Goal: Task Accomplishment & Management: Manage account settings

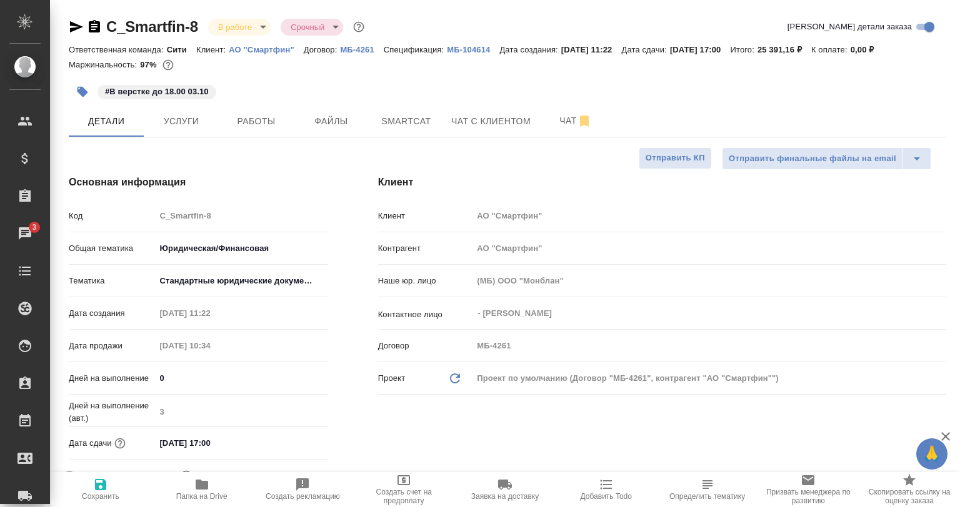
select select "RU"
click at [568, 127] on span "Чат" at bounding box center [575, 121] width 60 height 16
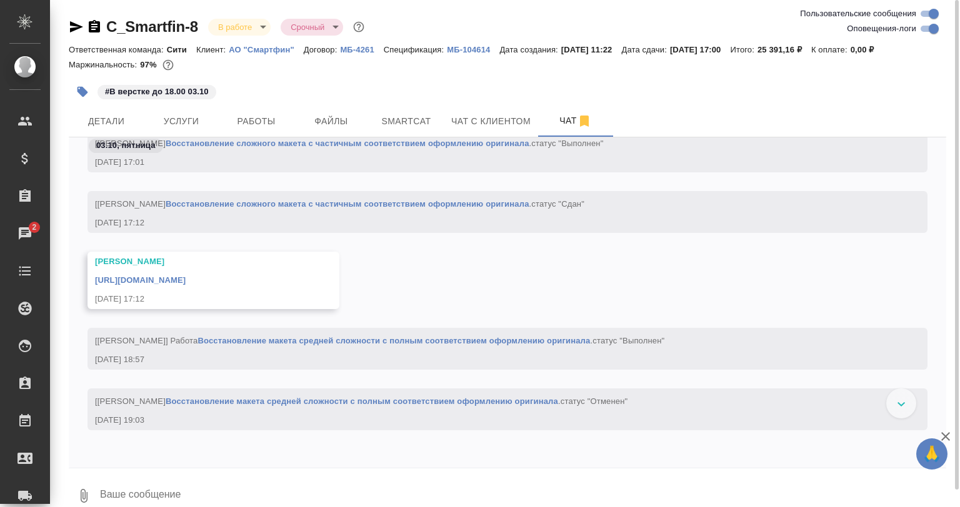
scroll to position [4353, 0]
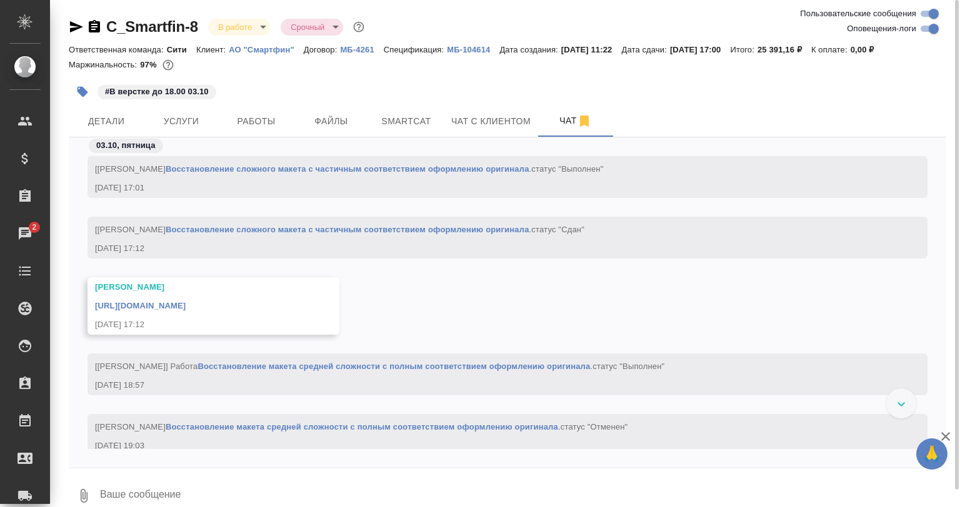
click at [186, 310] on link "https://drive.awatera.com/apps/files/files/10343193?dir=/Shares/%D0%90%D0%9E%20…" at bounding box center [140, 305] width 91 height 9
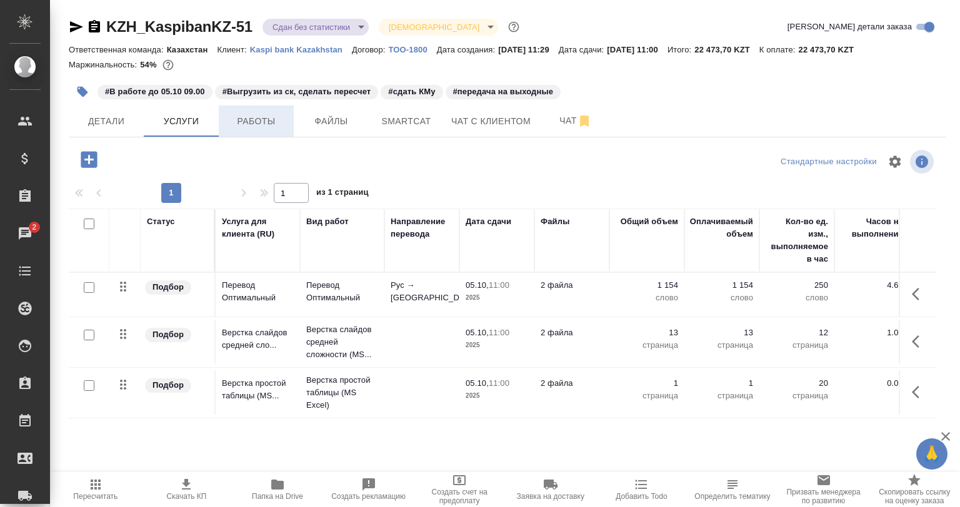
click at [249, 122] on span "Работы" at bounding box center [256, 122] width 60 height 16
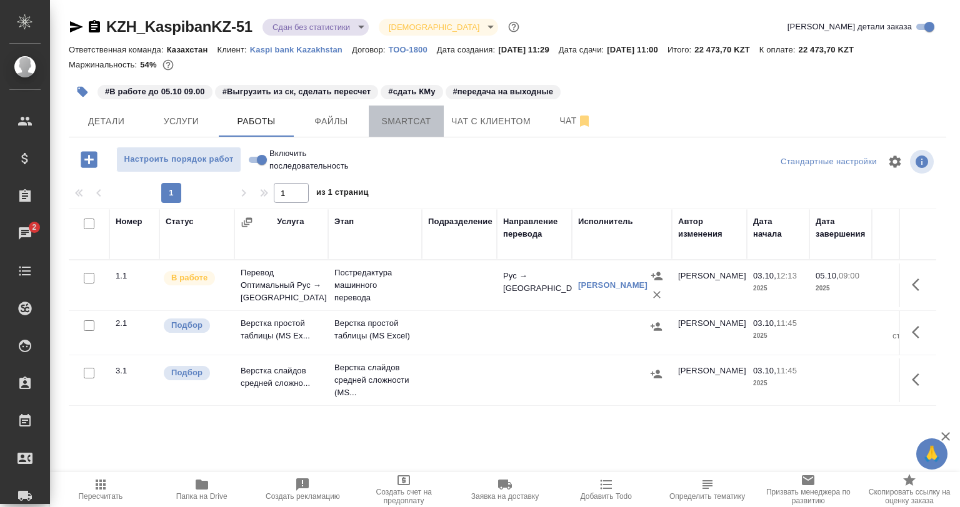
click at [423, 122] on span "Smartcat" at bounding box center [406, 122] width 60 height 16
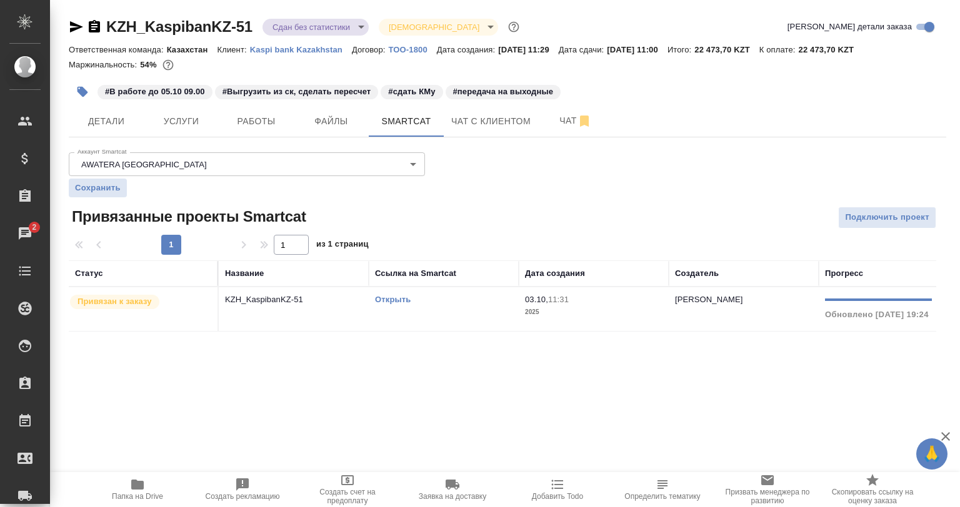
click at [360, 312] on td "KZH_KaspibanKZ-51" at bounding box center [294, 309] width 150 height 44
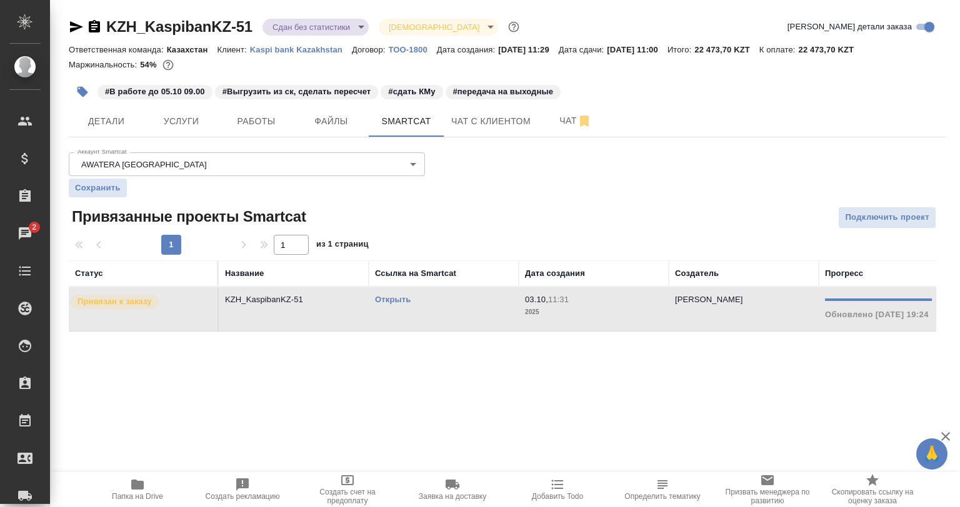
click at [360, 312] on td "KZH_KaspibanKZ-51" at bounding box center [294, 309] width 150 height 44
click at [270, 132] on button "Работы" at bounding box center [256, 121] width 75 height 31
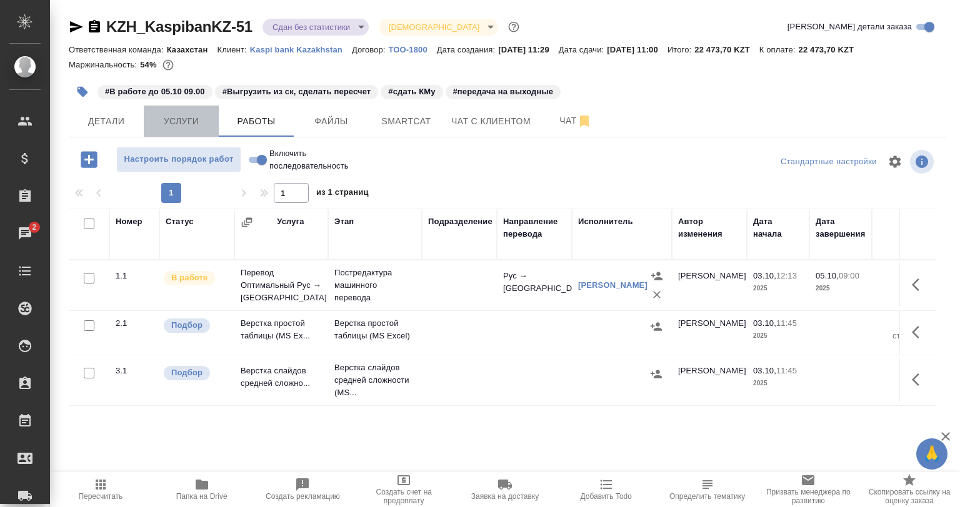
click at [176, 110] on button "Услуги" at bounding box center [181, 121] width 75 height 31
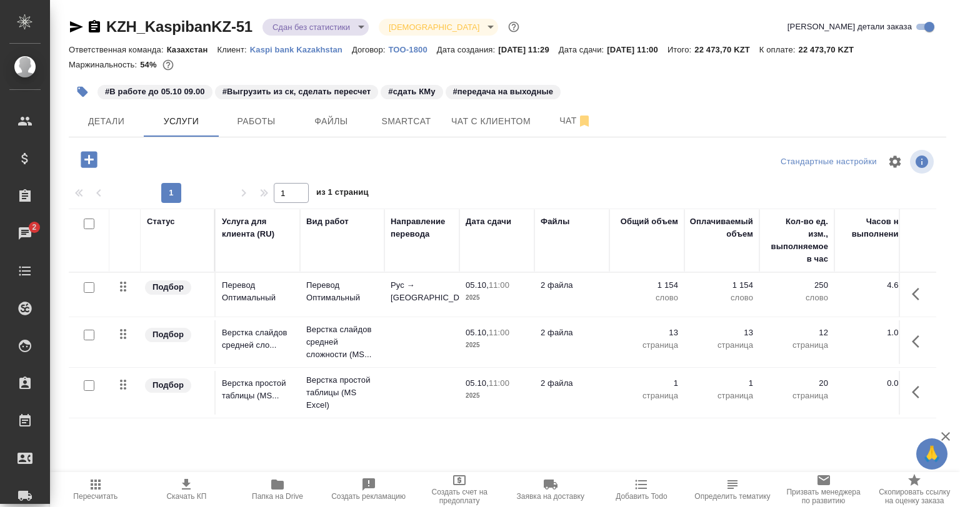
click at [911, 295] on icon "button" at bounding box center [918, 294] width 15 height 15
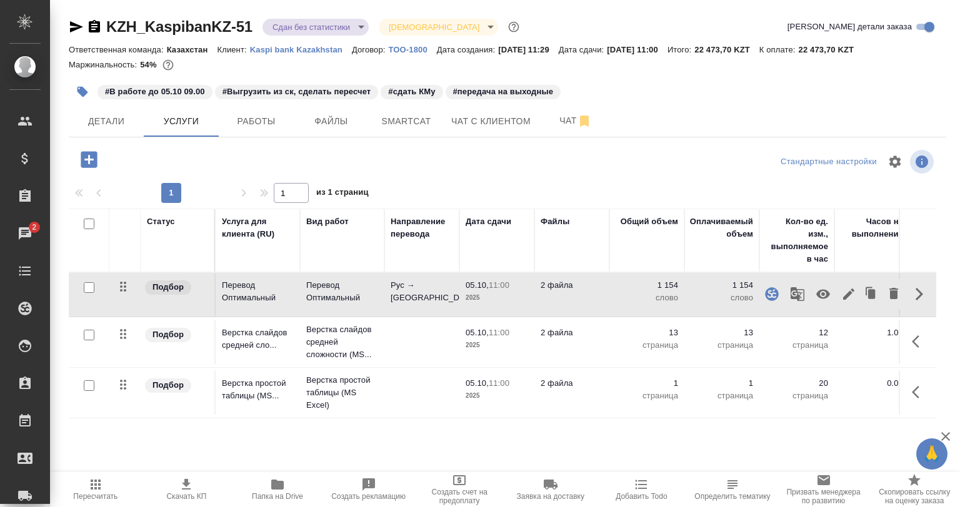
click at [764, 298] on icon "button" at bounding box center [771, 294] width 15 height 15
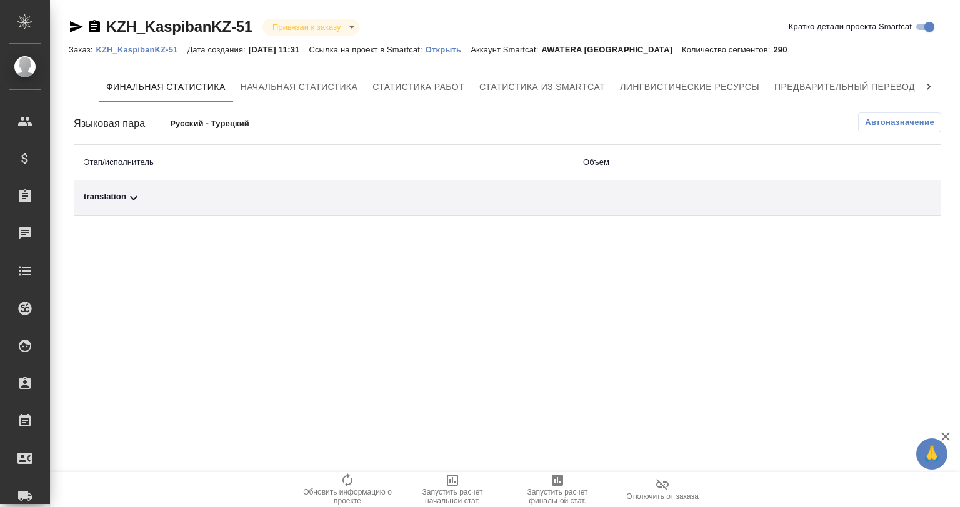
click at [176, 205] on div "translation" at bounding box center [323, 198] width 479 height 15
click at [891, 125] on span "Автоназначение" at bounding box center [899, 122] width 69 height 12
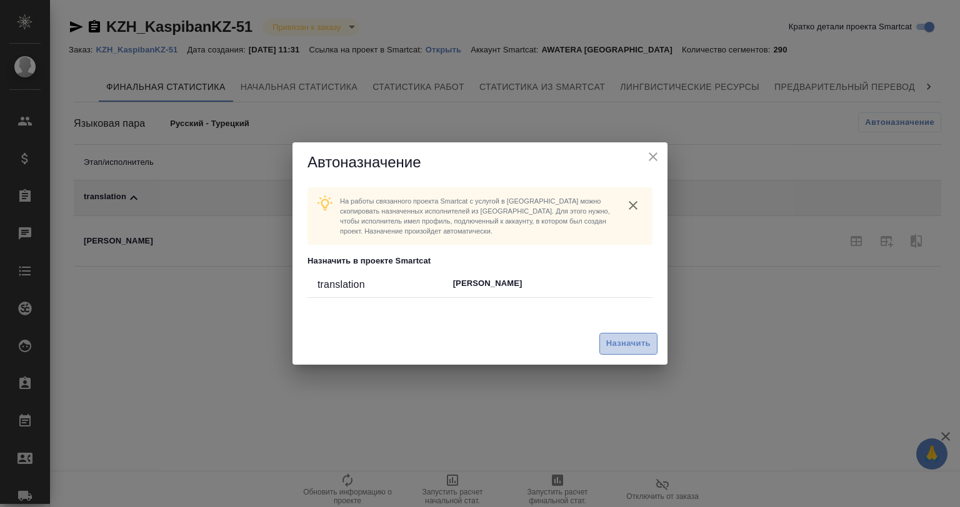
click at [624, 337] on span "Назначить" at bounding box center [628, 344] width 44 height 14
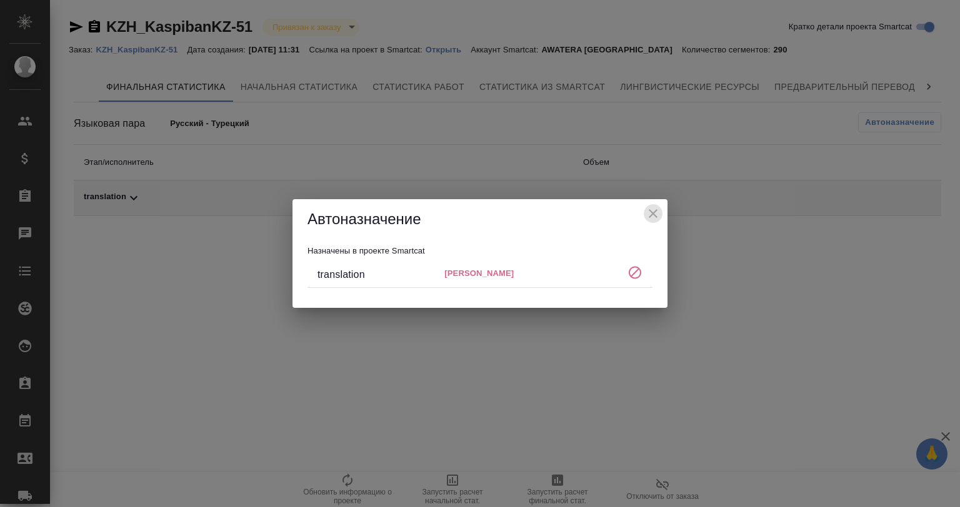
click at [650, 211] on icon "close" at bounding box center [652, 213] width 9 height 9
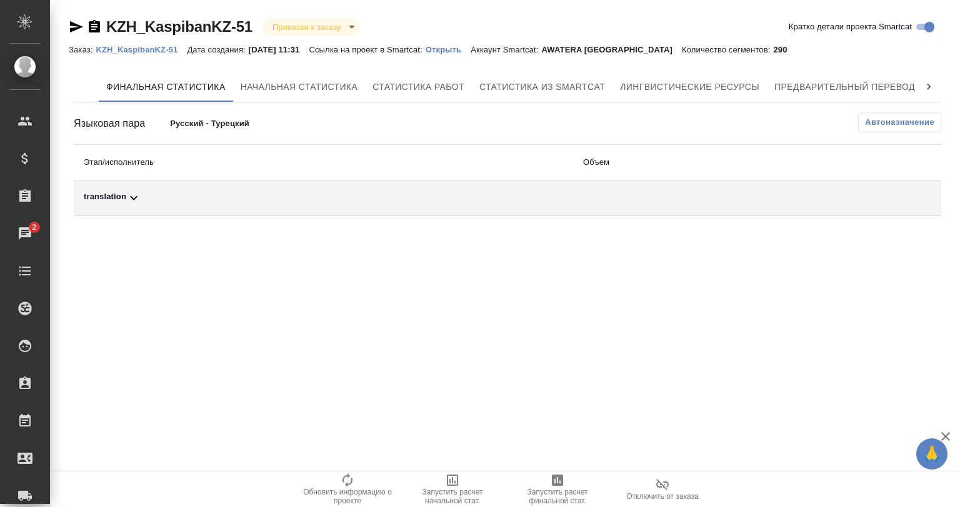
click at [204, 195] on div "translation" at bounding box center [323, 198] width 479 height 15
click at [374, 493] on span "Обновить информацию о проекте" at bounding box center [347, 496] width 90 height 17
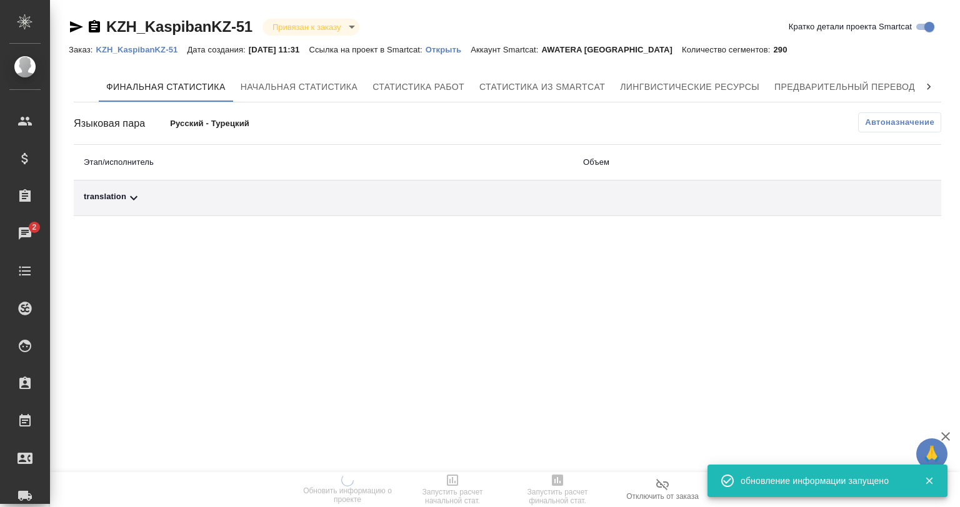
click at [227, 200] on div "translation" at bounding box center [323, 198] width 479 height 15
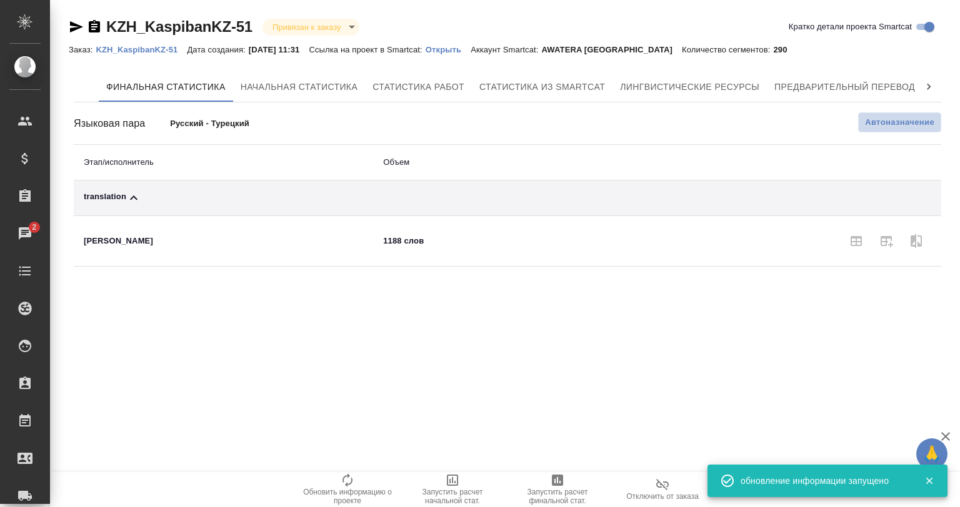
click at [876, 117] on span "Автоназначение" at bounding box center [899, 122] width 69 height 12
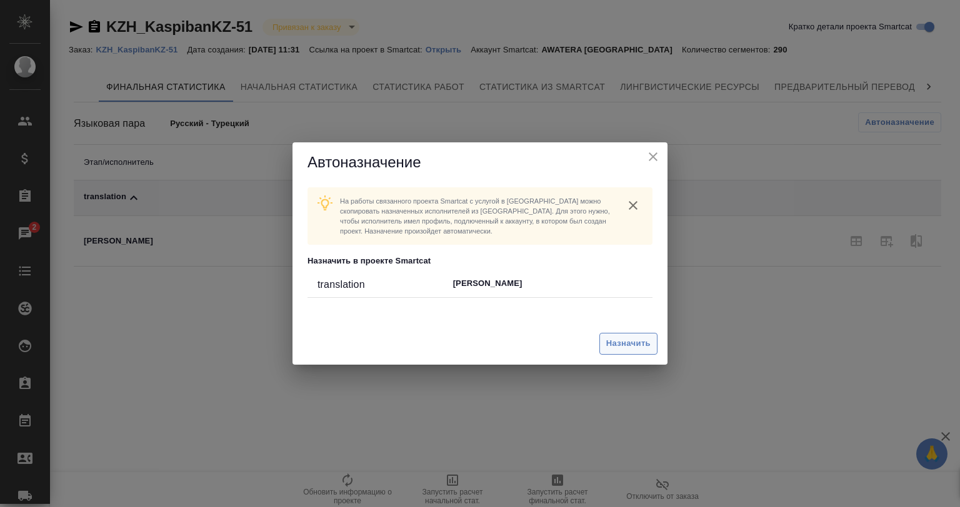
click at [598, 349] on div "Назначить" at bounding box center [479, 344] width 375 height 42
click at [617, 347] on span "Назначить" at bounding box center [628, 344] width 44 height 14
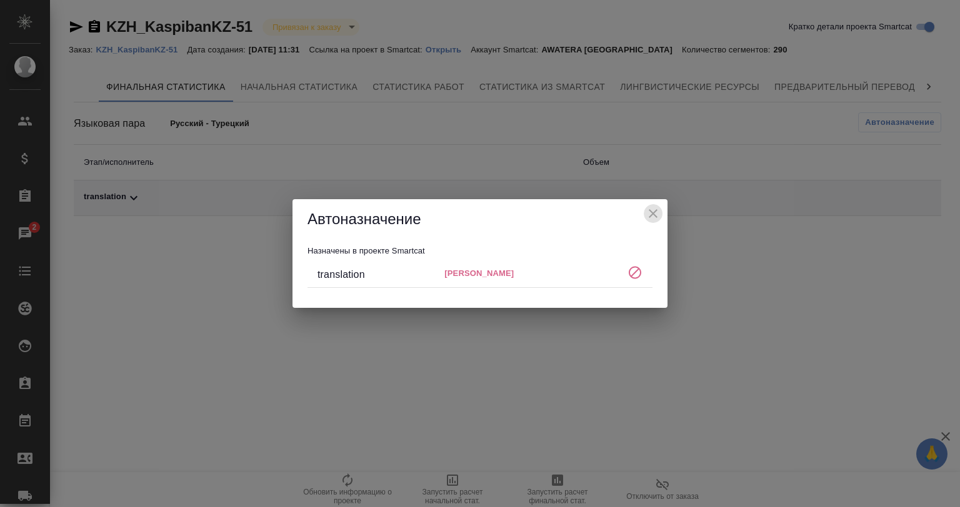
click at [657, 209] on icon "close" at bounding box center [652, 213] width 15 height 15
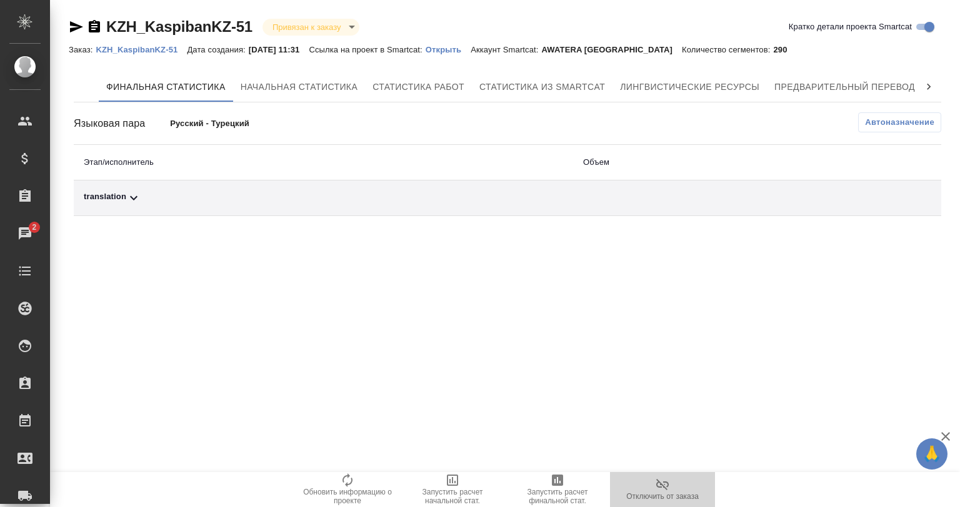
click at [674, 488] on span "Отключить от заказа" at bounding box center [662, 489] width 90 height 24
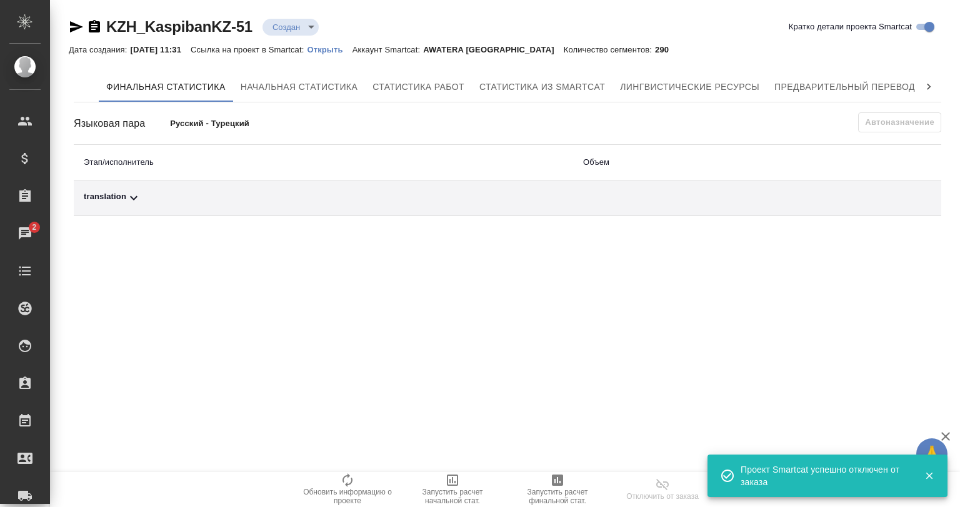
click at [331, 51] on p "Открыть" at bounding box center [329, 49] width 45 height 9
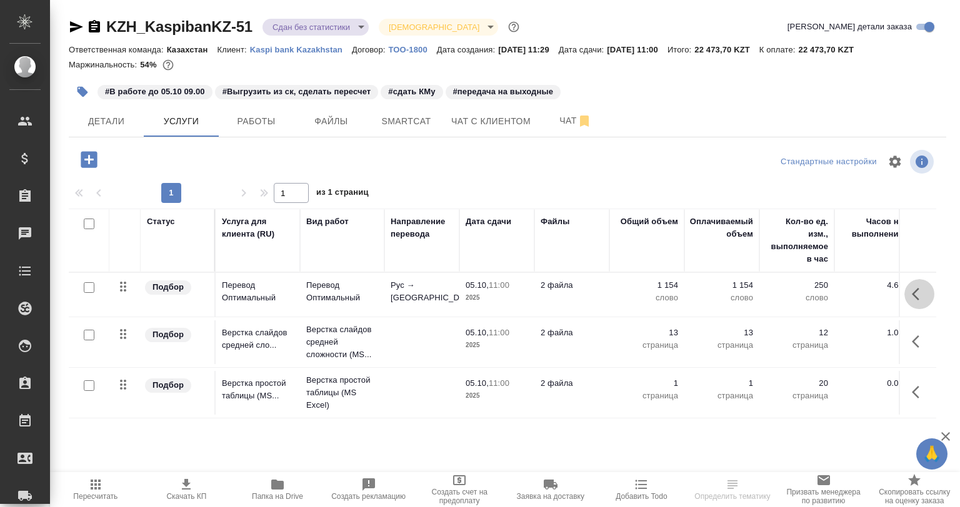
click at [926, 289] on button "button" at bounding box center [919, 294] width 30 height 30
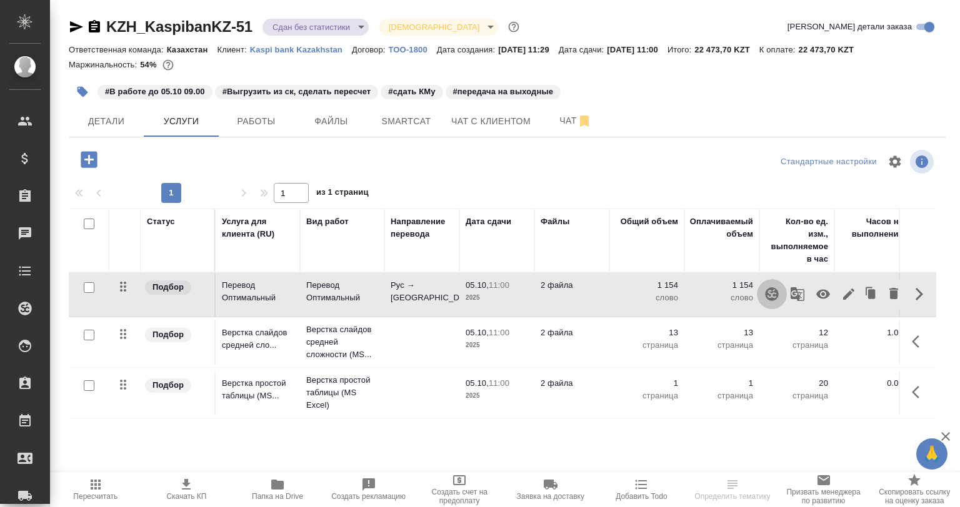
click at [768, 301] on icon "button" at bounding box center [771, 294] width 15 height 15
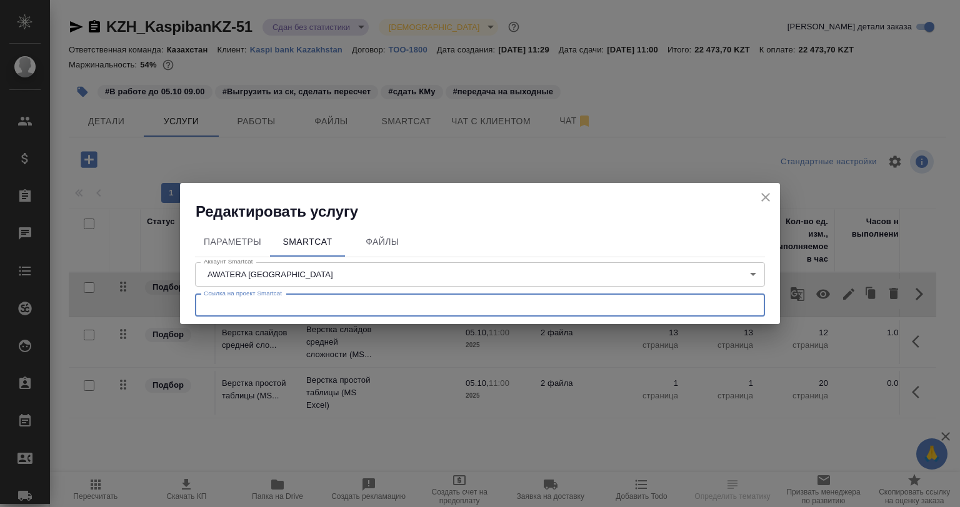
click at [227, 295] on input "text" at bounding box center [480, 305] width 570 height 22
paste input "https://smartcat.com/projects/c4c6fe4d-dfaf-4553-90c0-d3013c8a9589/files"
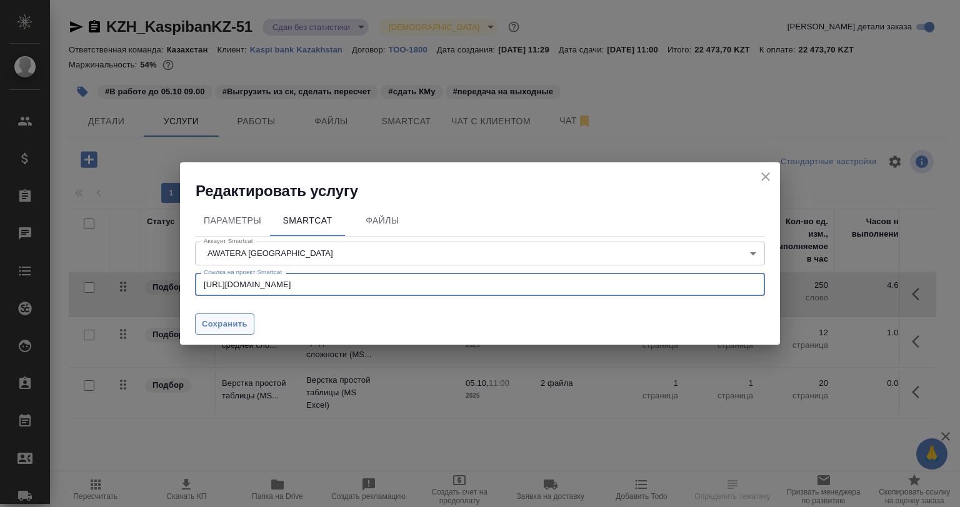
type input "https://smartcat.com/projects/c4c6fe4d-dfaf-4553-90c0-d3013c8a9589/files"
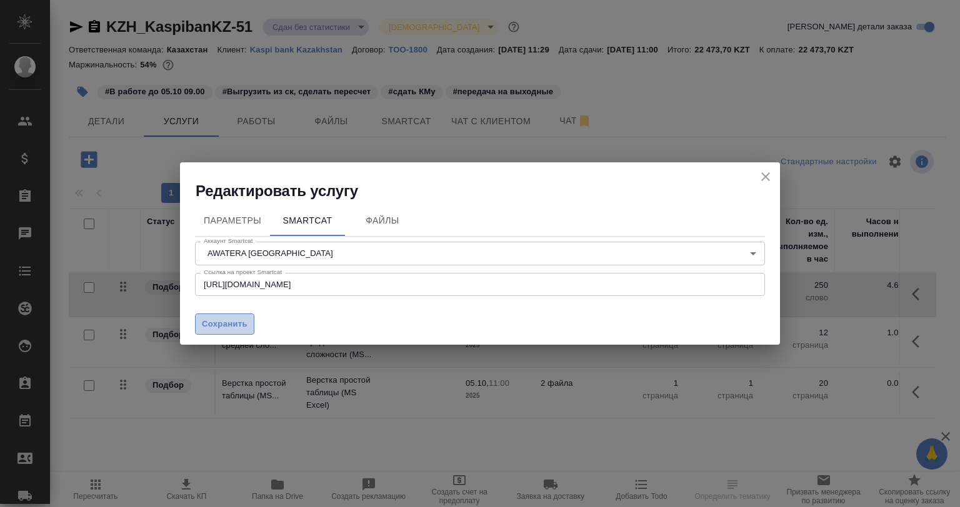
click at [236, 328] on span "Сохранить" at bounding box center [225, 324] width 46 height 14
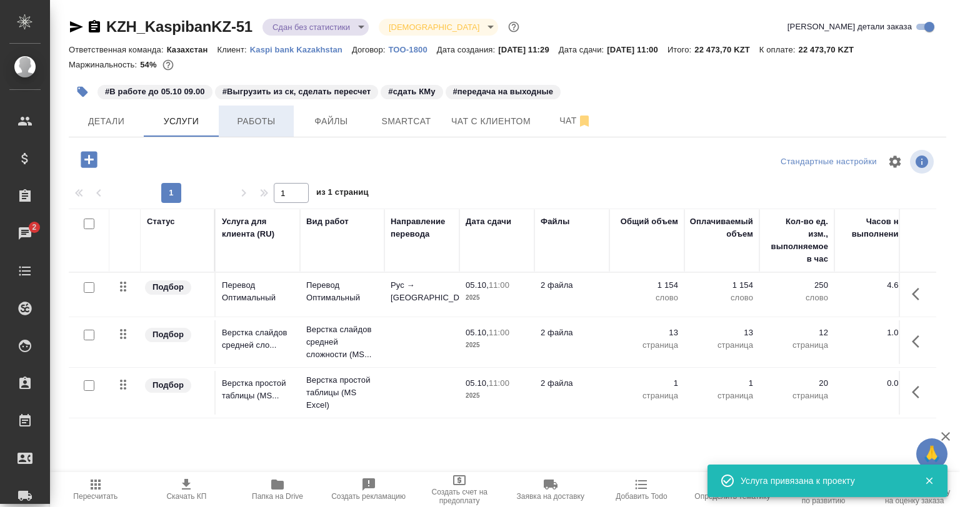
click at [276, 130] on button "Работы" at bounding box center [256, 121] width 75 height 31
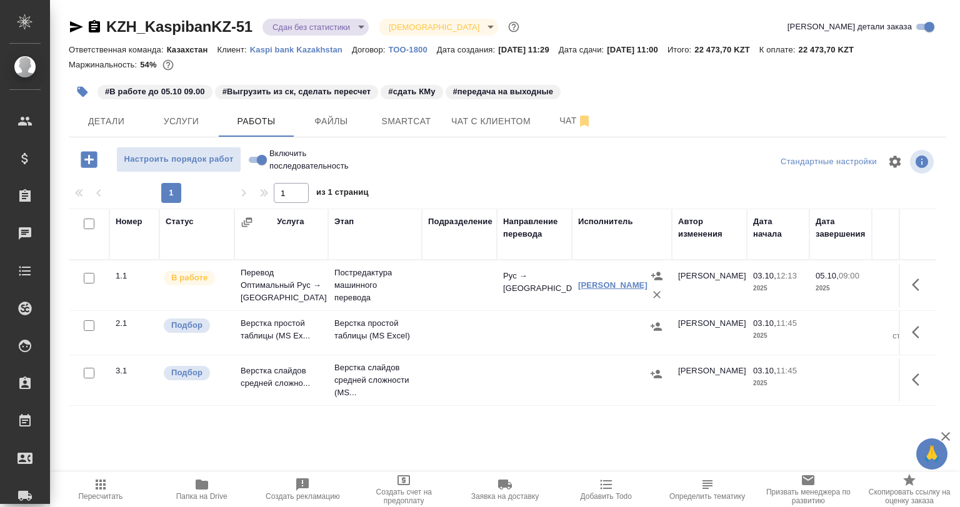
click at [596, 280] on link "[PERSON_NAME]" at bounding box center [612, 284] width 69 height 9
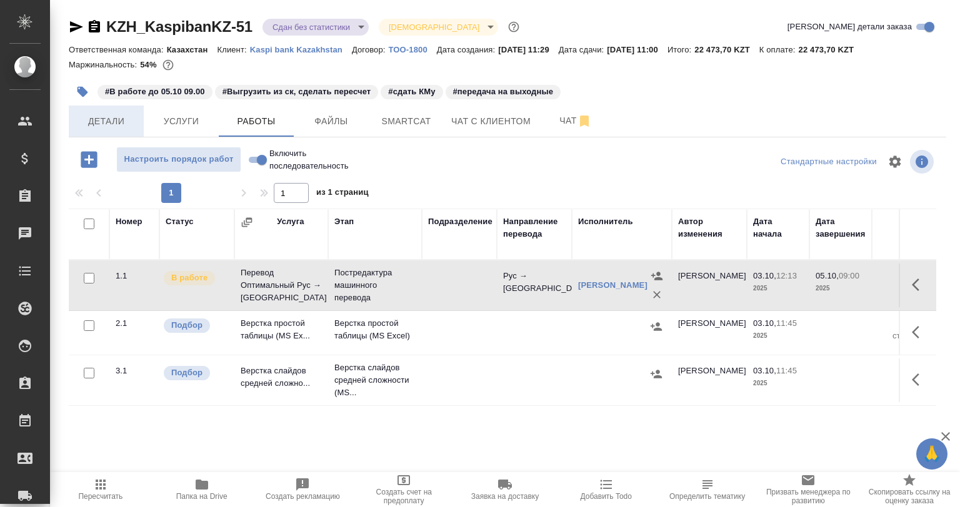
click at [108, 122] on span "Детали" at bounding box center [106, 122] width 60 height 16
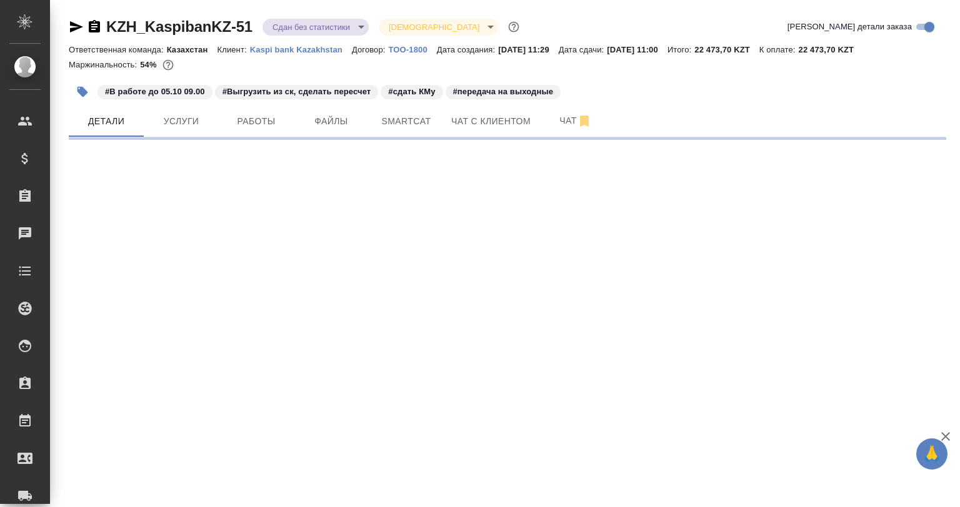
select select "RU"
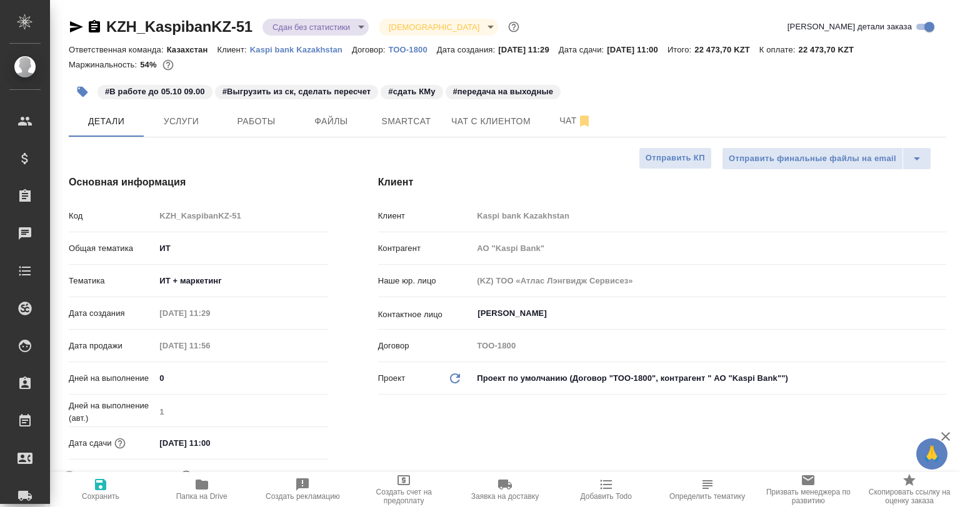
type textarea "x"
type input "Бабкина Анастасия"
type input "Баданян Артак"
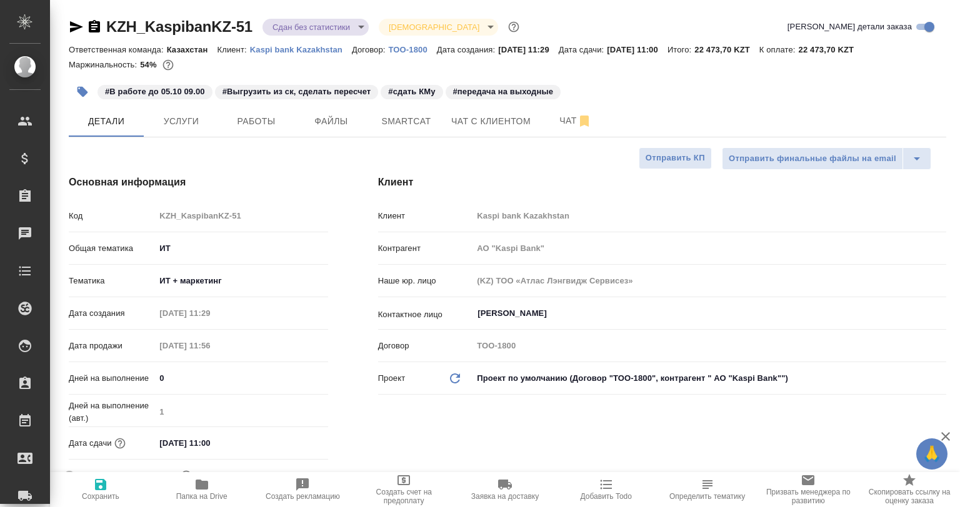
type input "АО "Kaspi Bank""
type textarea "x"
type input "АО "Kaspi Bank""
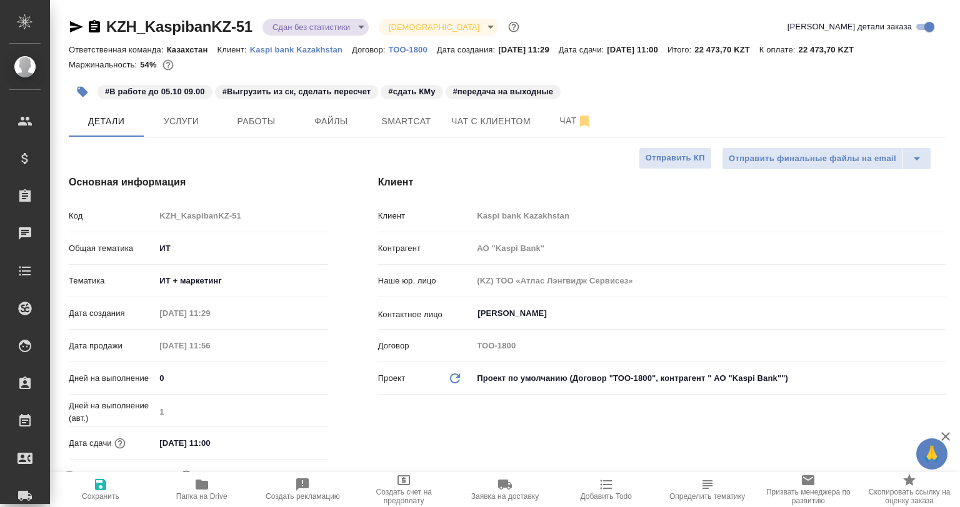
type textarea "x"
drag, startPoint x: 61, startPoint y: 96, endPoint x: 68, endPoint y: 96, distance: 7.5
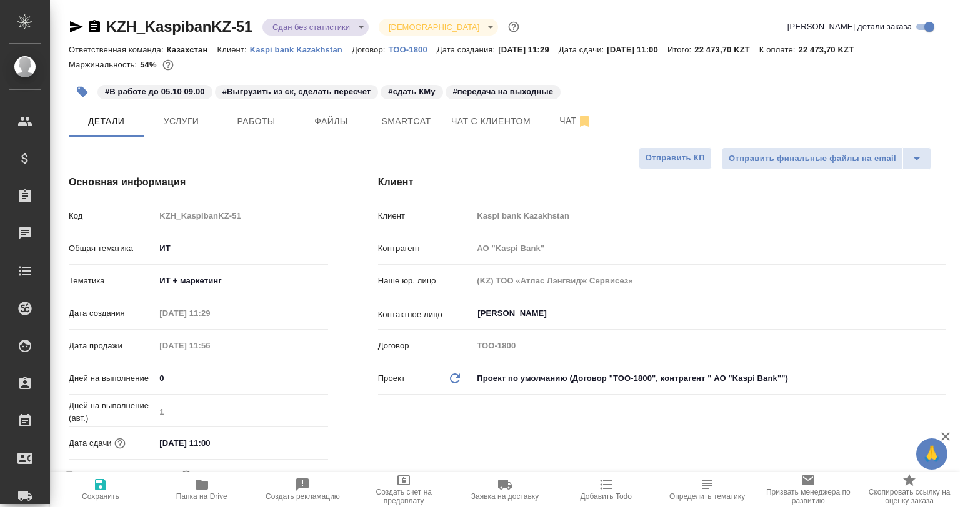
click at [90, 90] on button "button" at bounding box center [82, 91] width 27 height 27
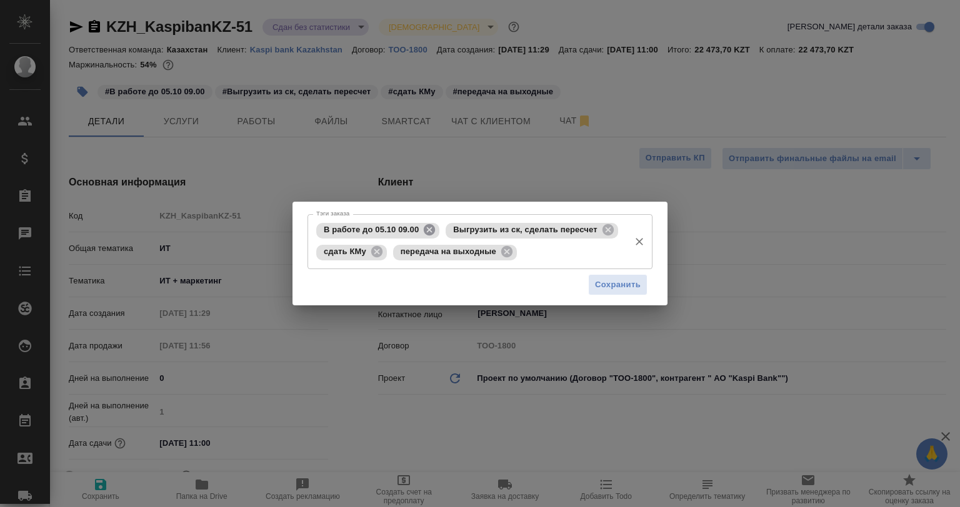
click at [427, 232] on icon at bounding box center [429, 229] width 11 height 11
click at [469, 229] on span "Выгрузить из ск, сделать пересчет" at bounding box center [395, 229] width 159 height 9
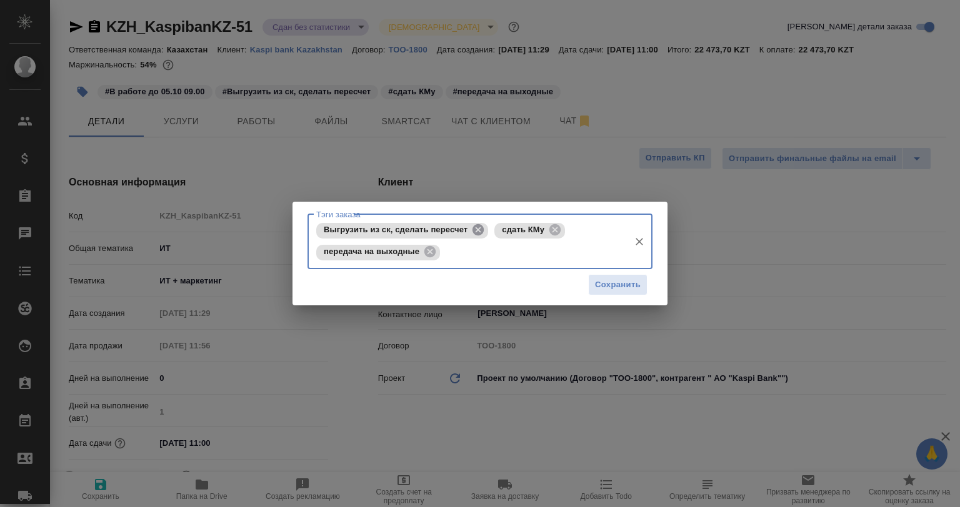
click at [475, 229] on icon at bounding box center [477, 229] width 11 height 11
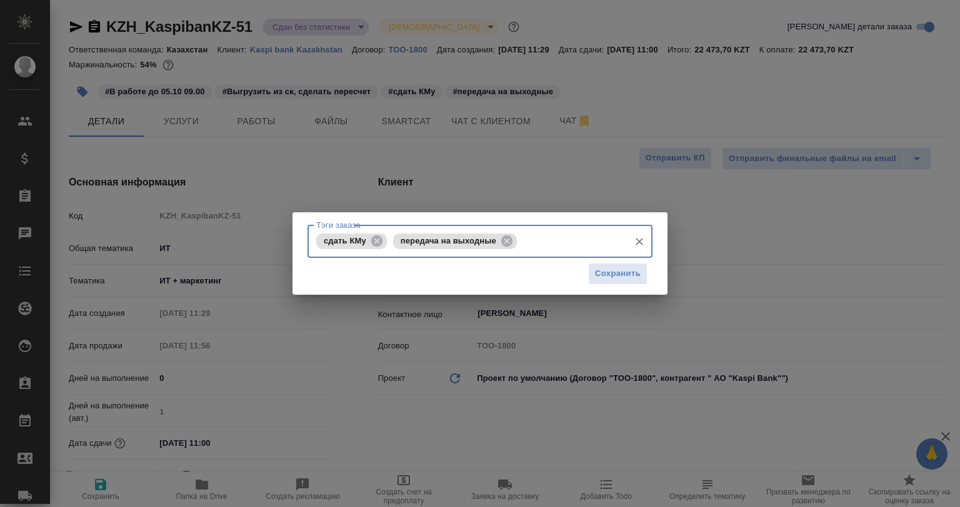
click at [362, 241] on span "сдать КМу" at bounding box center [344, 240] width 57 height 9
click at [375, 241] on icon at bounding box center [376, 240] width 11 height 11
drag, startPoint x: 434, startPoint y: 242, endPoint x: 427, endPoint y: 244, distance: 7.1
click at [434, 242] on icon at bounding box center [429, 240] width 11 height 11
click at [422, 244] on input "Тэги заказа" at bounding box center [468, 241] width 310 height 21
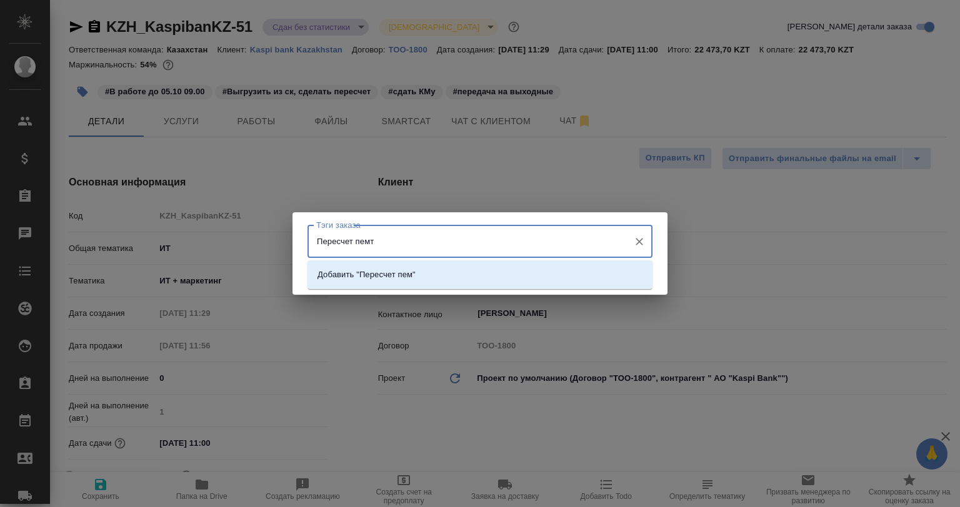
type input "Пересчет пемта"
click at [433, 282] on li "Добавить "Пересчет пемта"" at bounding box center [479, 275] width 345 height 22
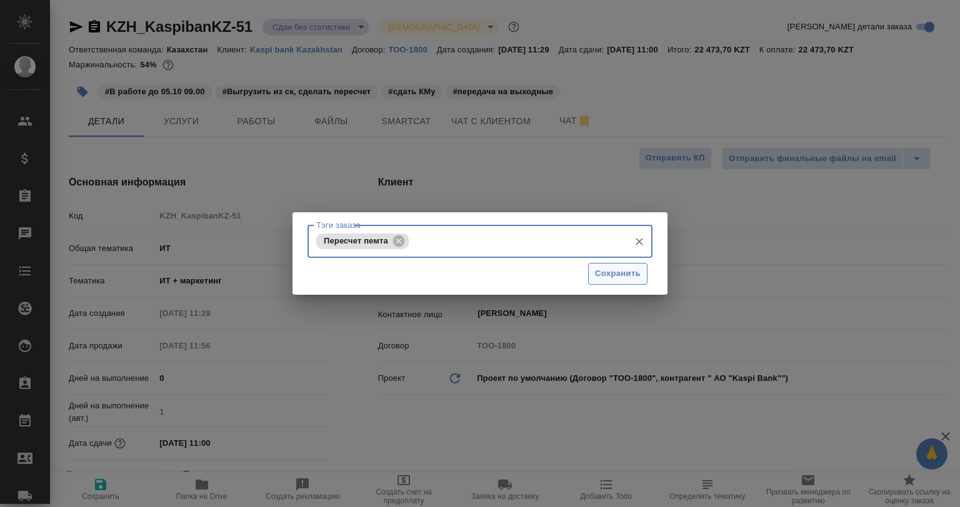
click at [615, 284] on button "Сохранить" at bounding box center [617, 274] width 59 height 22
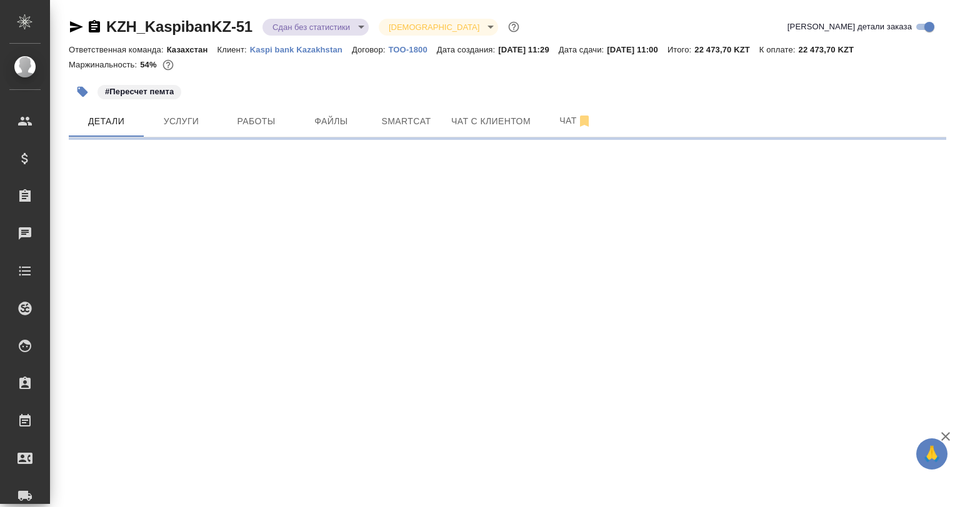
select select "RU"
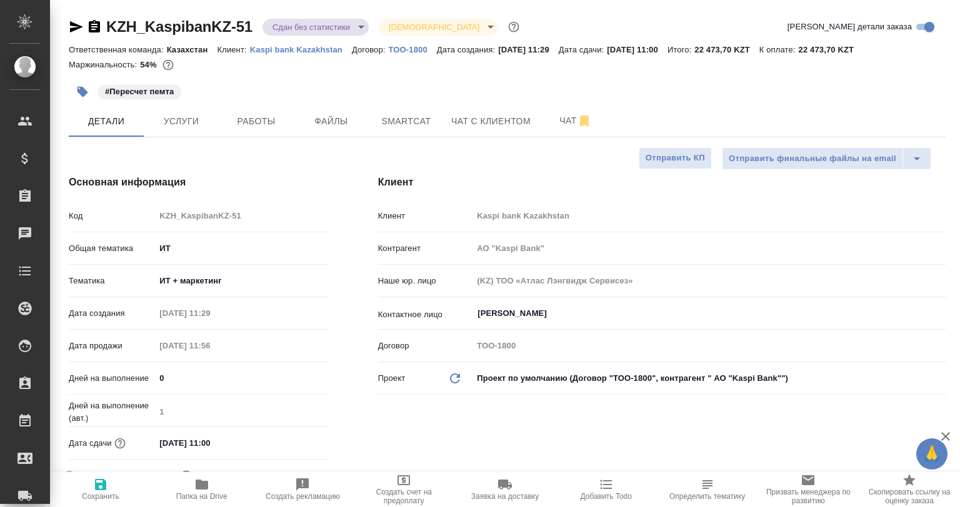
type textarea "x"
type input "АО "Kaspi Bank""
type textarea "x"
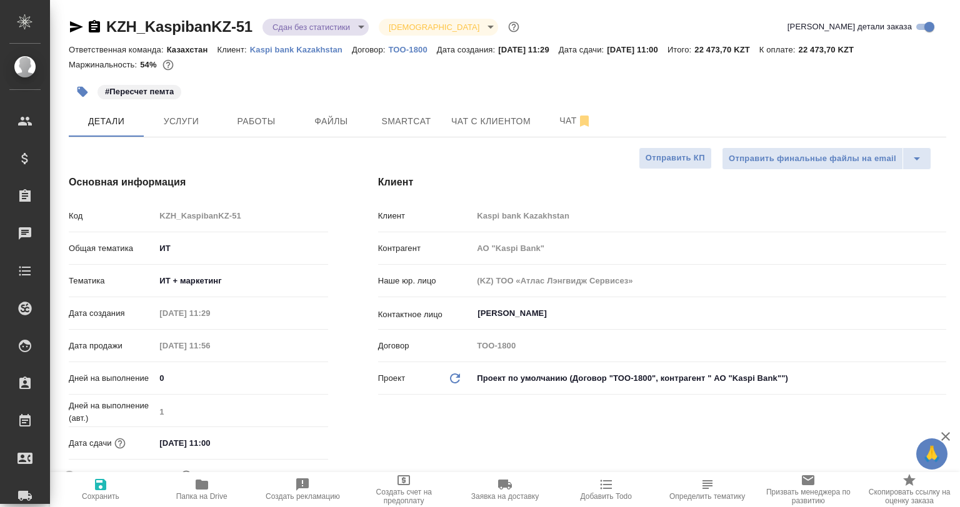
type textarea "x"
type input "АО "Kaspi Bank""
type textarea "x"
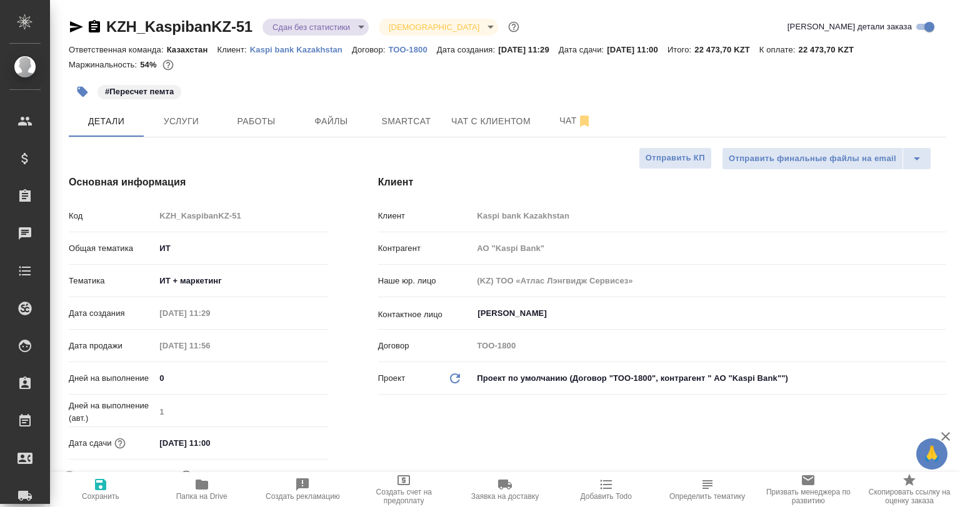
type textarea "x"
click at [284, 129] on span "Работы" at bounding box center [256, 122] width 60 height 16
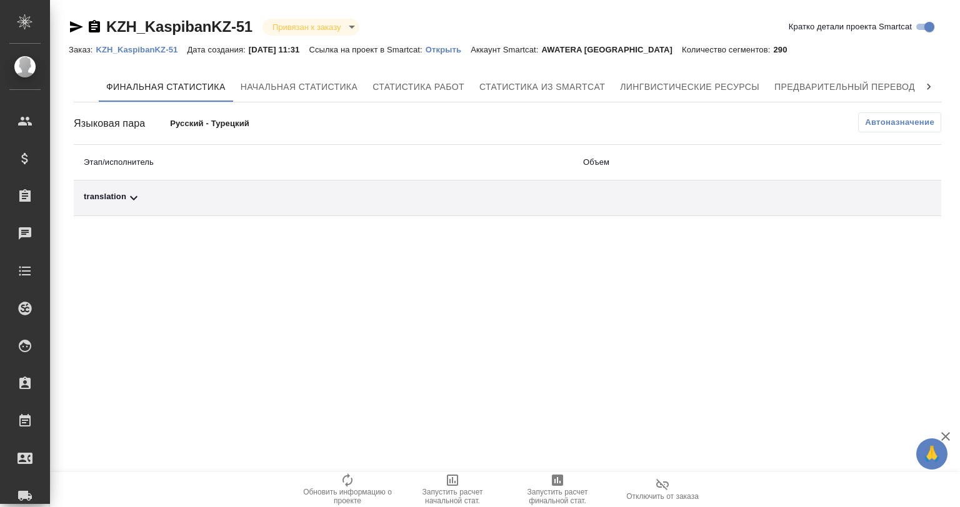
click at [147, 207] on td "translation" at bounding box center [323, 199] width 499 height 36
click at [151, 201] on div "translation" at bounding box center [323, 198] width 479 height 15
click at [885, 122] on span "Автоназначение" at bounding box center [899, 122] width 69 height 12
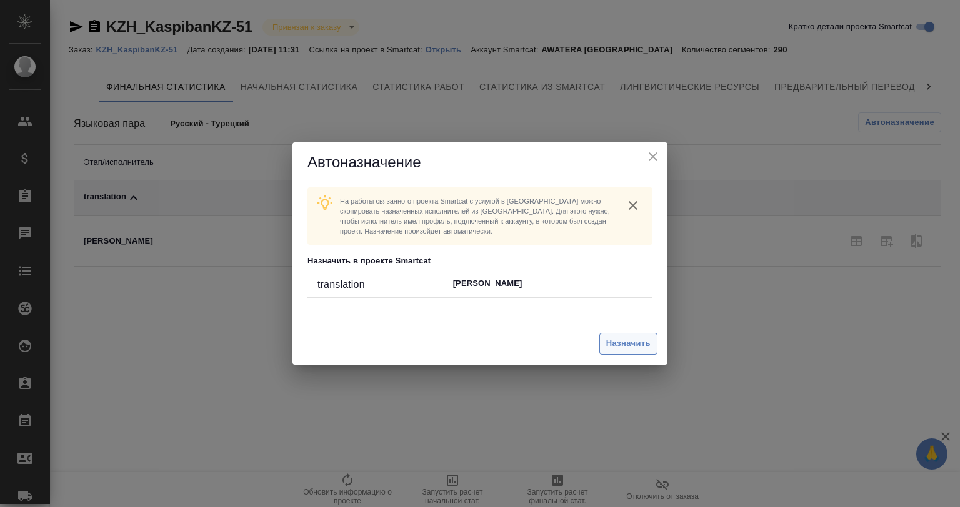
click at [628, 340] on span "Назначить" at bounding box center [628, 344] width 44 height 14
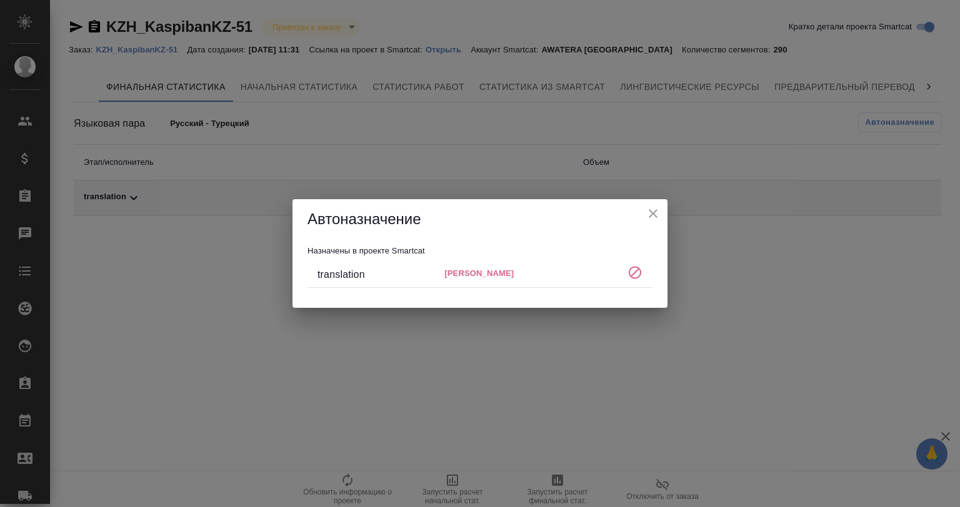
click at [660, 215] on icon "close" at bounding box center [652, 213] width 15 height 15
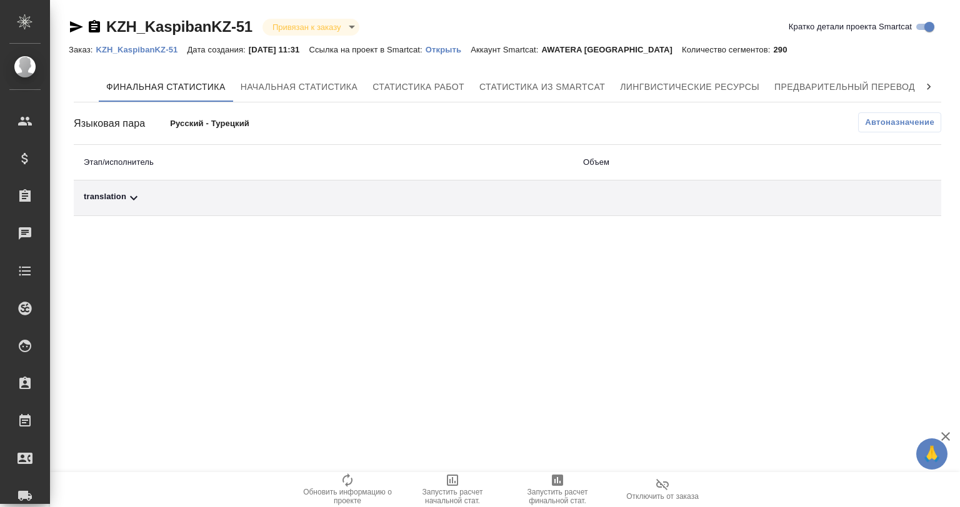
click at [270, 209] on td "translation" at bounding box center [323, 199] width 499 height 36
click at [265, 198] on div "translation" at bounding box center [323, 198] width 479 height 15
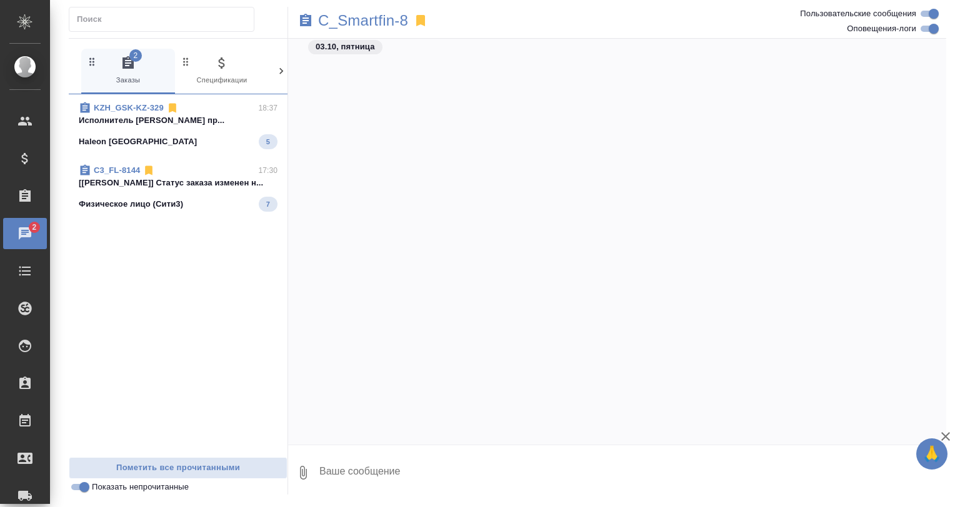
scroll to position [3462, 0]
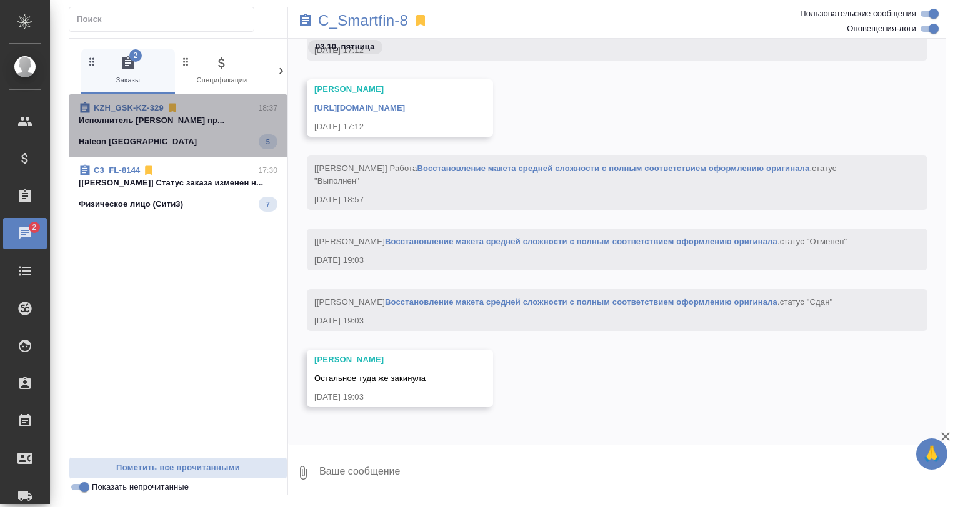
click at [179, 137] on div "Haleon Kazakhstan 5" at bounding box center [178, 141] width 199 height 15
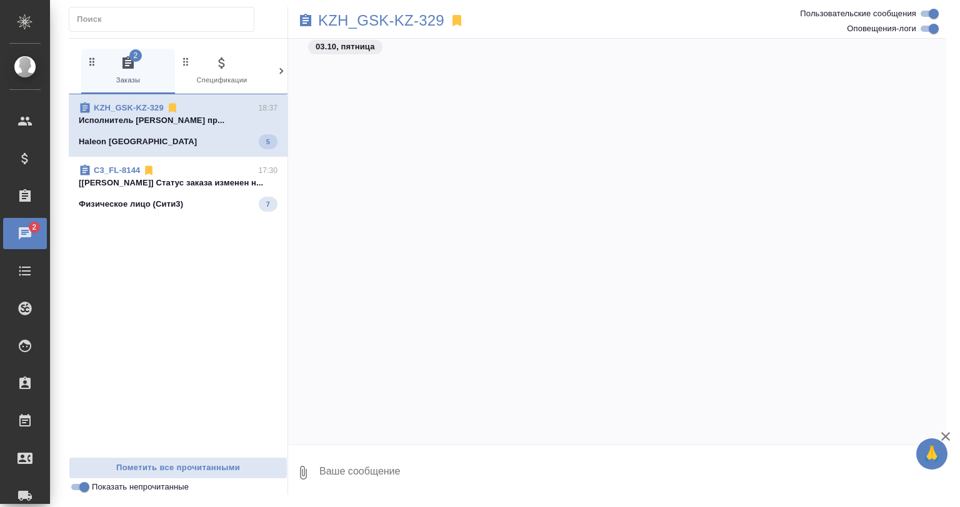
scroll to position [2011, 0]
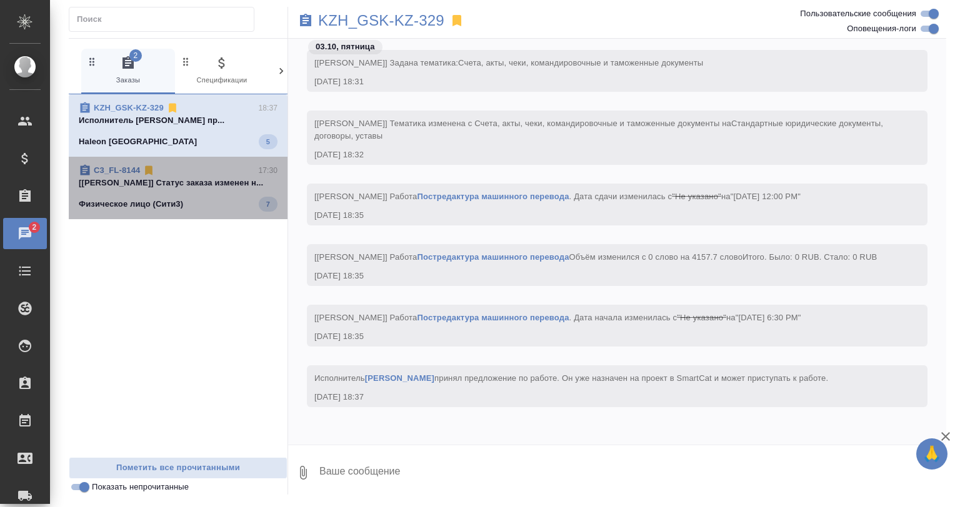
click at [186, 190] on span "C3_FL-8144 17:30 [Галишева Мария] Статус заказа изменен н... Физическое лицо (С…" at bounding box center [178, 187] width 199 height 47
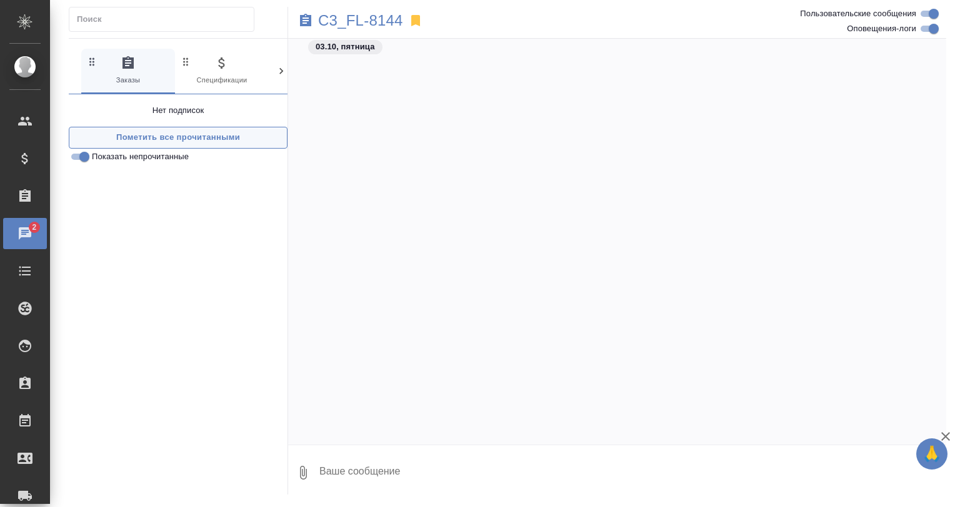
scroll to position [3975, 0]
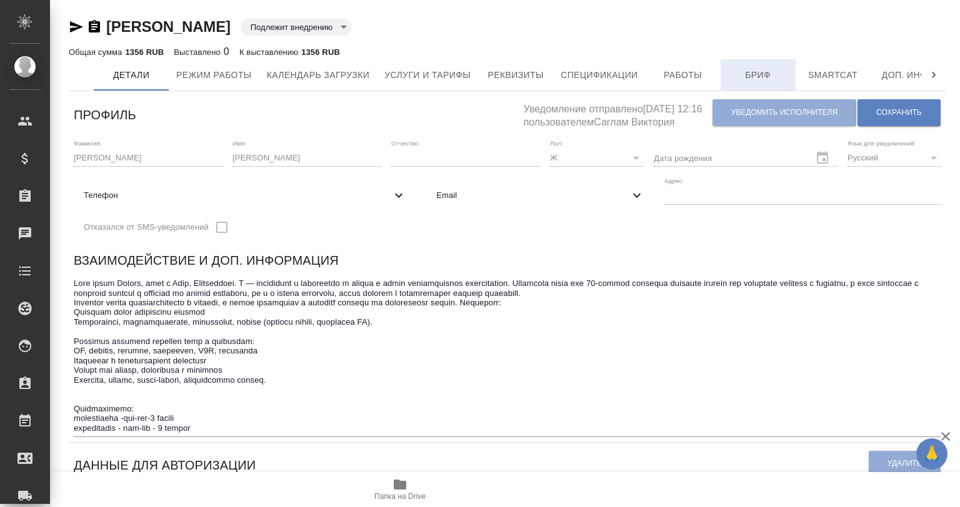
click at [755, 76] on span "Бриф" at bounding box center [758, 75] width 60 height 16
